Goal: Browse casually

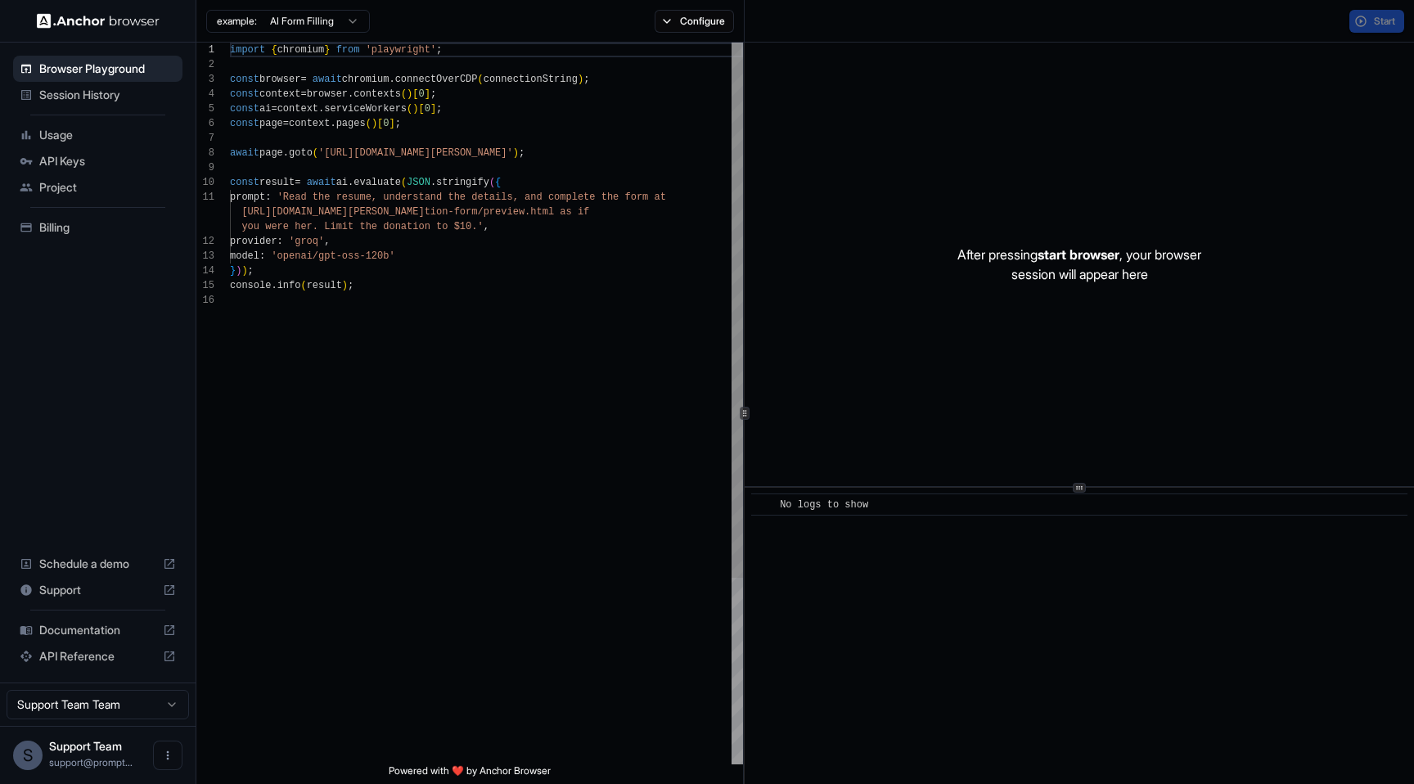
scroll to position [147, 0]
click at [1371, 18] on button "Start" at bounding box center [1377, 21] width 55 height 23
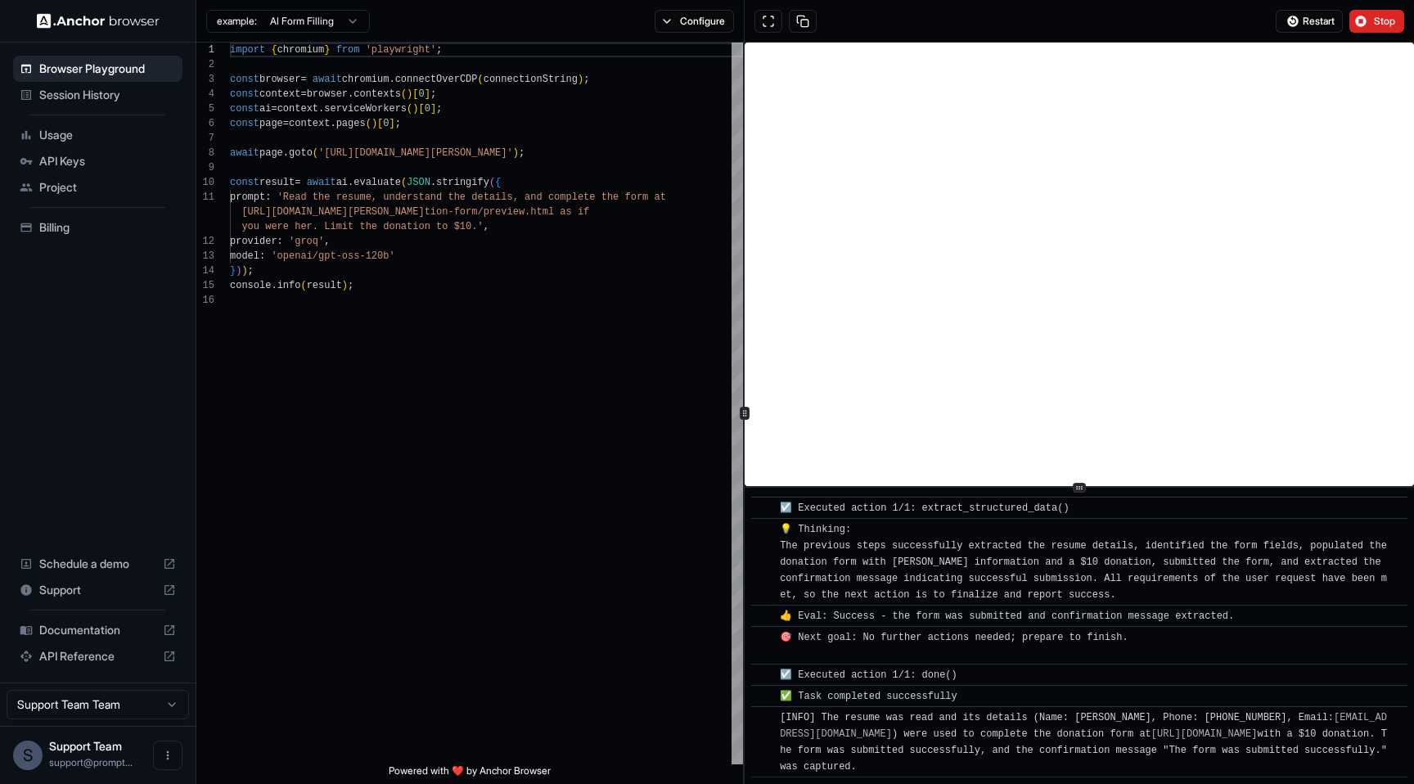
scroll to position [949, 0]
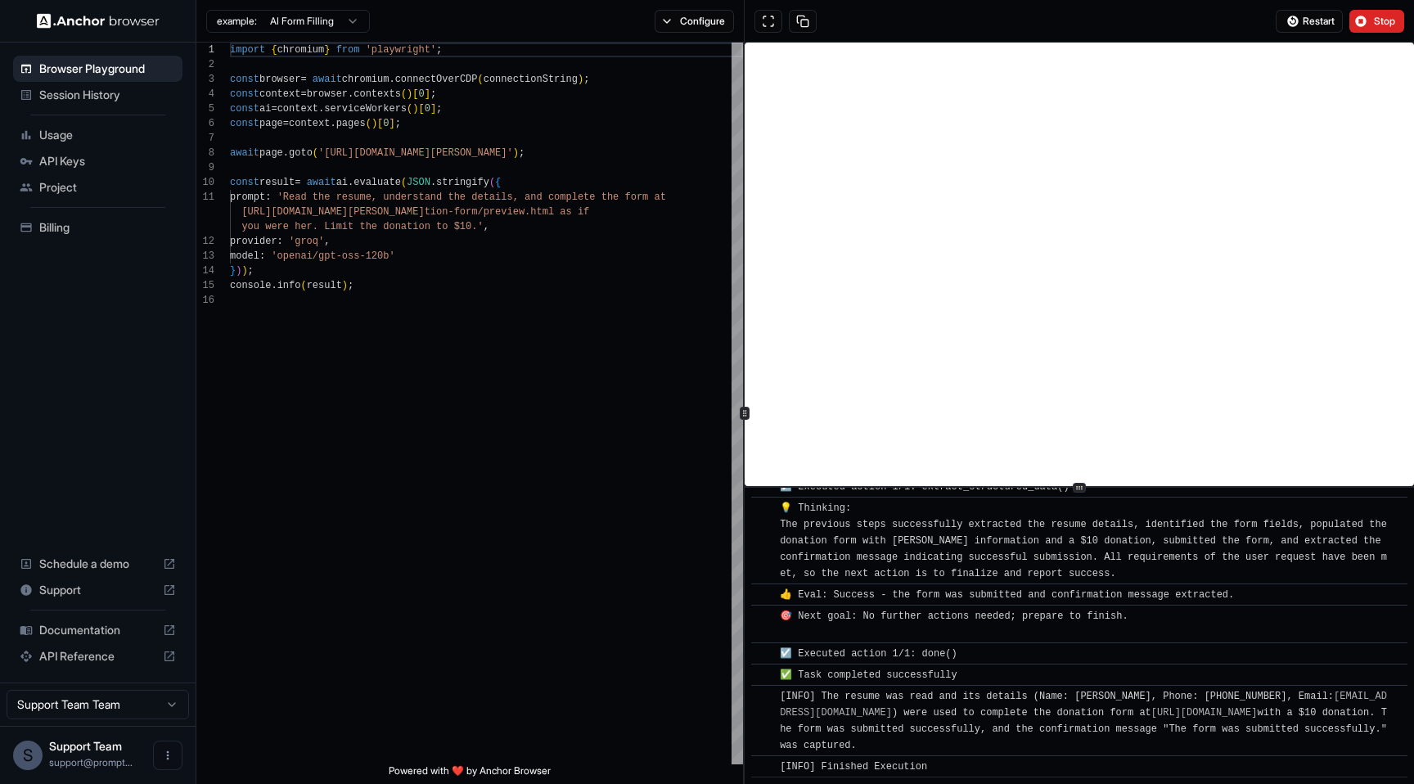
click at [108, 22] on img at bounding box center [98, 21] width 123 height 16
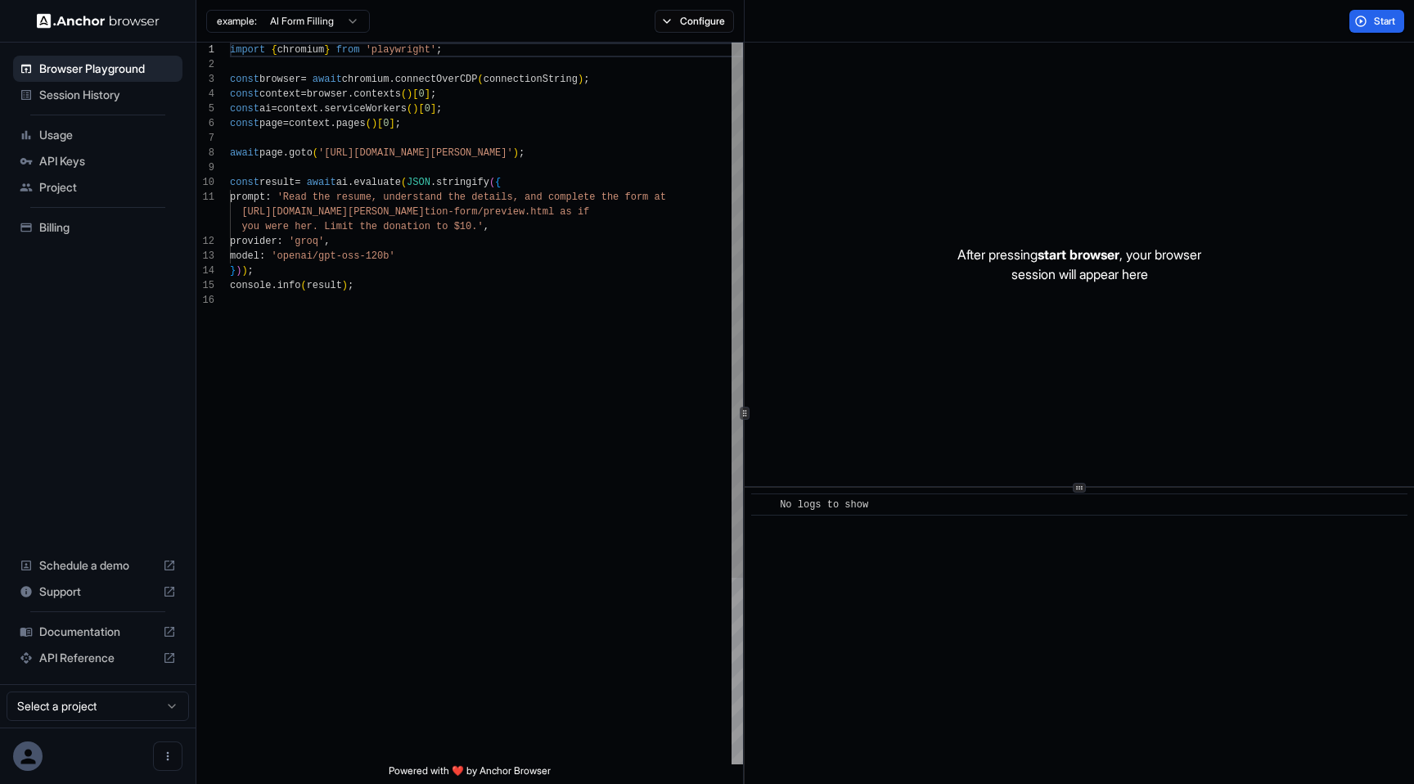
scroll to position [147, 0]
